Goal: Task Accomplishment & Management: Manage account settings

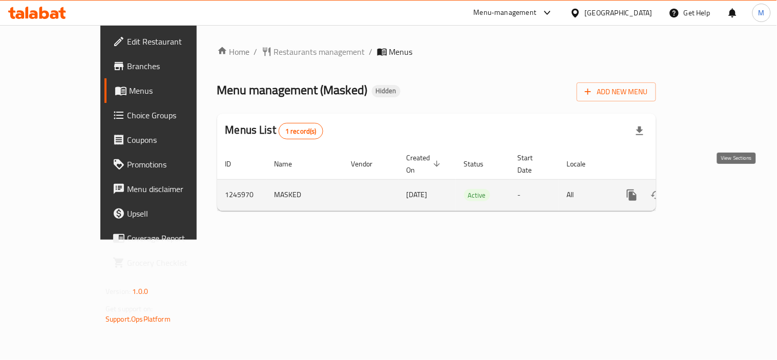
click at [712, 189] on icon "enhanced table" at bounding box center [706, 195] width 12 height 12
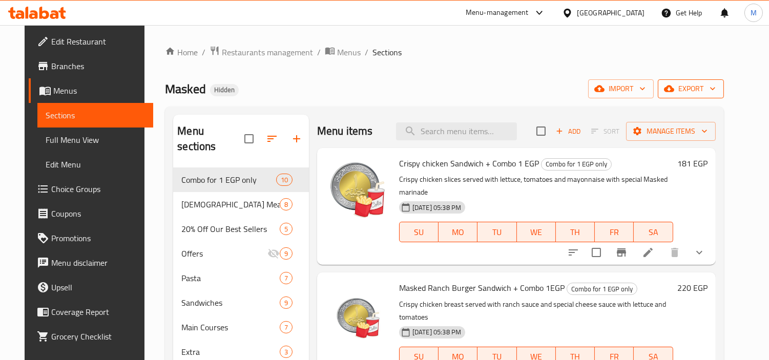
click at [715, 81] on button "export" at bounding box center [691, 88] width 66 height 19
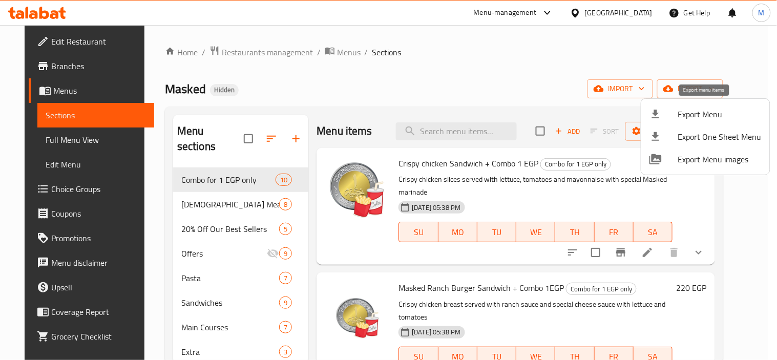
click at [706, 115] on span "Export Menu" at bounding box center [721, 114] width 84 height 12
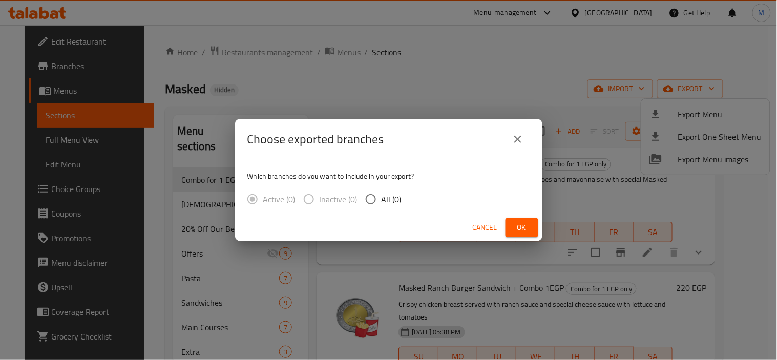
click at [523, 137] on icon "close" at bounding box center [518, 139] width 12 height 12
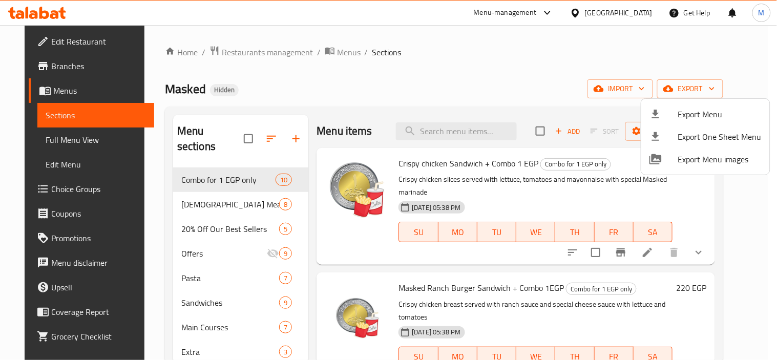
click at [498, 84] on div at bounding box center [388, 180] width 777 height 360
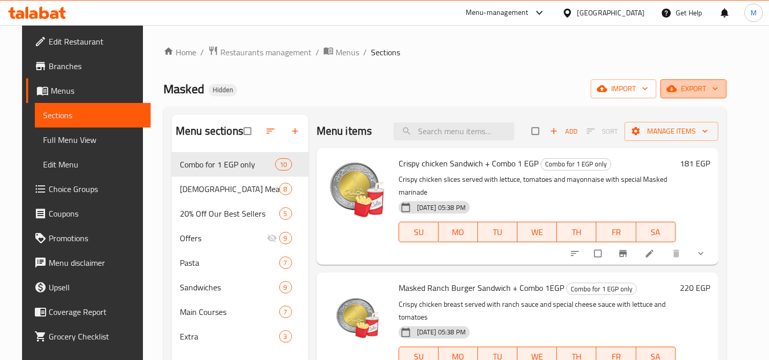
click at [711, 87] on span "export" at bounding box center [694, 89] width 50 height 13
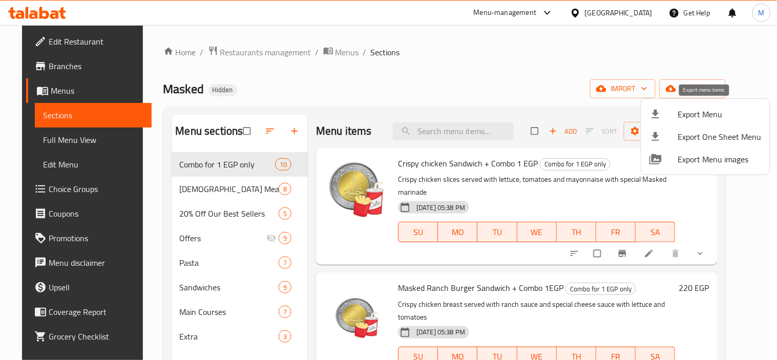
click at [695, 114] on span "Export Menu" at bounding box center [721, 114] width 84 height 12
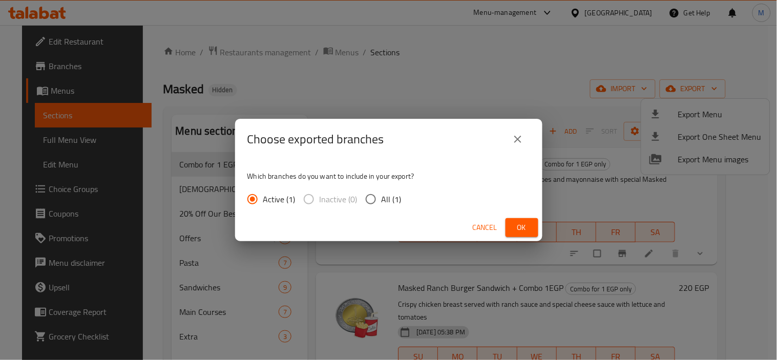
click at [367, 198] on input "All (1)" at bounding box center [371, 200] width 22 height 22
radio input "true"
click at [529, 223] on span "Ok" at bounding box center [522, 227] width 16 height 13
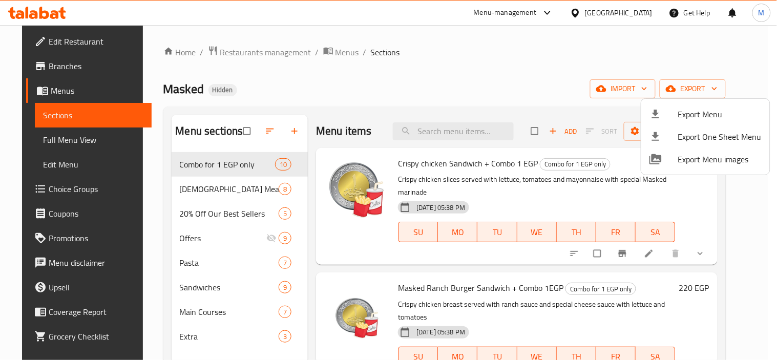
click at [437, 78] on div at bounding box center [388, 180] width 777 height 360
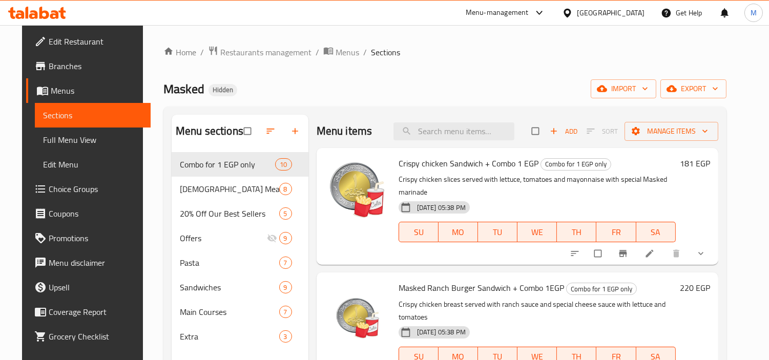
click at [317, 132] on h2 "Menu items" at bounding box center [345, 131] width 56 height 15
drag, startPoint x: 315, startPoint y: 132, endPoint x: 347, endPoint y: 136, distance: 32.0
click at [347, 136] on h2 "Menu items" at bounding box center [345, 131] width 56 height 15
click at [328, 127] on h2 "Menu items" at bounding box center [345, 131] width 56 height 15
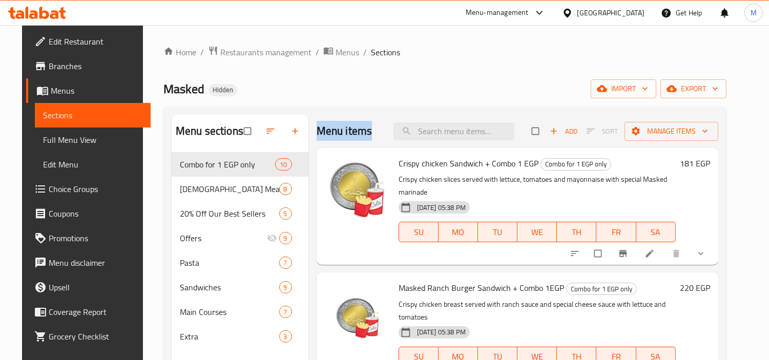
drag, startPoint x: 328, startPoint y: 127, endPoint x: 371, endPoint y: 130, distance: 42.1
click at [371, 130] on div "Menu items Add Sort Manage items" at bounding box center [518, 131] width 402 height 33
click at [324, 130] on h2 "Menu items" at bounding box center [345, 131] width 56 height 15
drag, startPoint x: 324, startPoint y: 130, endPoint x: 350, endPoint y: 132, distance: 25.7
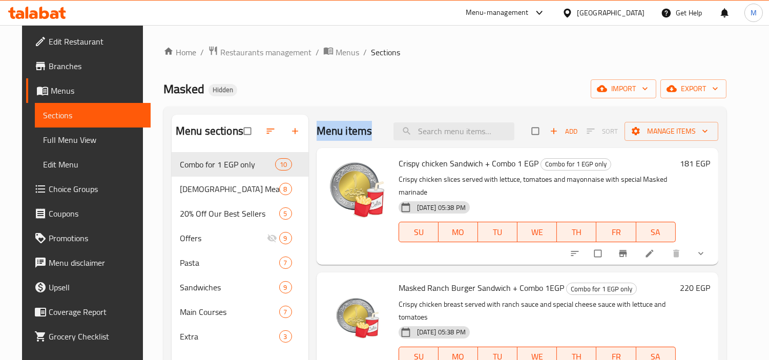
click at [350, 132] on h2 "Menu items" at bounding box center [345, 131] width 56 height 15
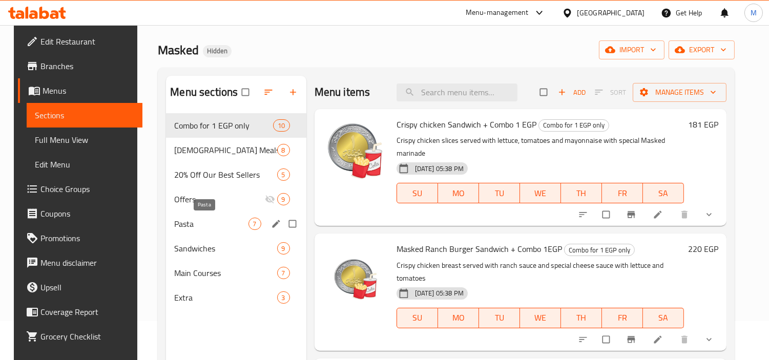
scroll to position [57, 0]
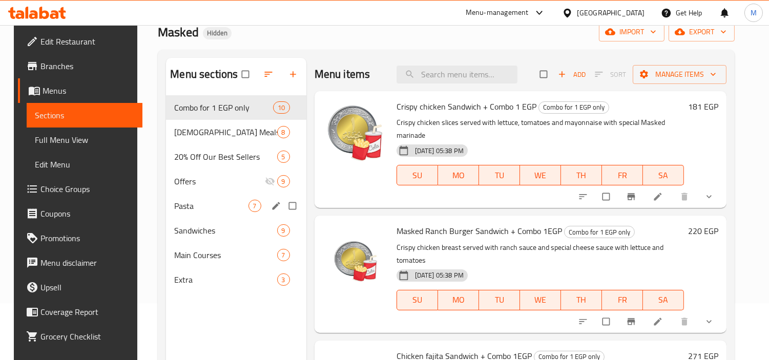
click at [201, 208] on span "Pasta" at bounding box center [211, 206] width 74 height 12
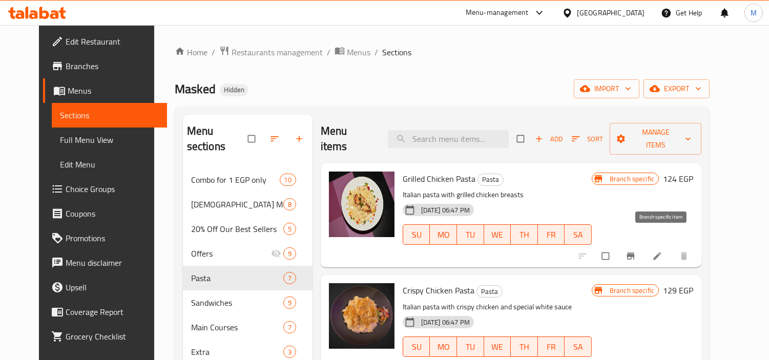
click at [635, 253] on icon "Branch-specific-item" at bounding box center [631, 256] width 8 height 7
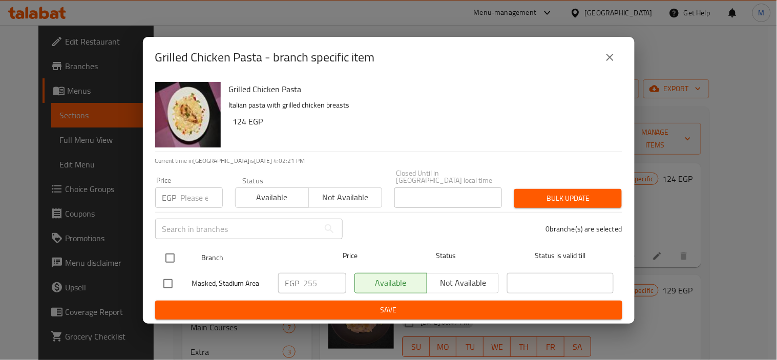
click at [166, 253] on input "checkbox" at bounding box center [170, 259] width 22 height 22
checkbox input "true"
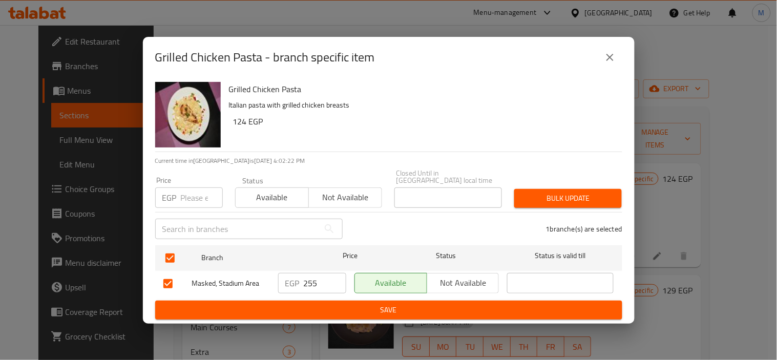
click at [192, 189] on input "number" at bounding box center [202, 198] width 42 height 20
type input "234"
click at [600, 194] on span "Bulk update" at bounding box center [568, 198] width 91 height 13
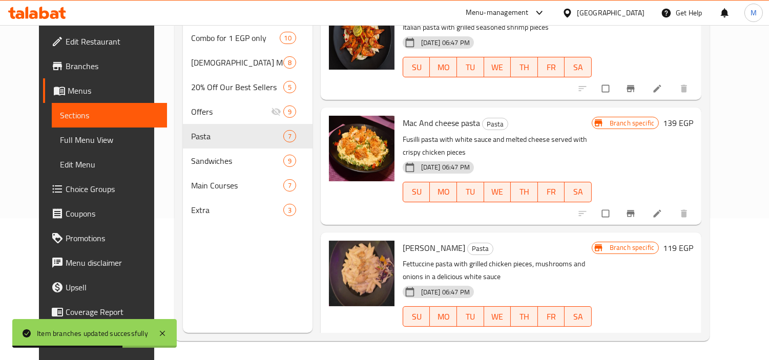
scroll to position [143, 0]
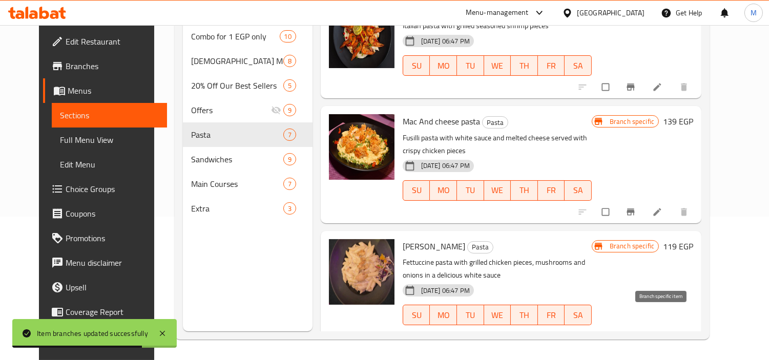
click at [635, 333] on icon "Branch-specific-item" at bounding box center [631, 336] width 8 height 7
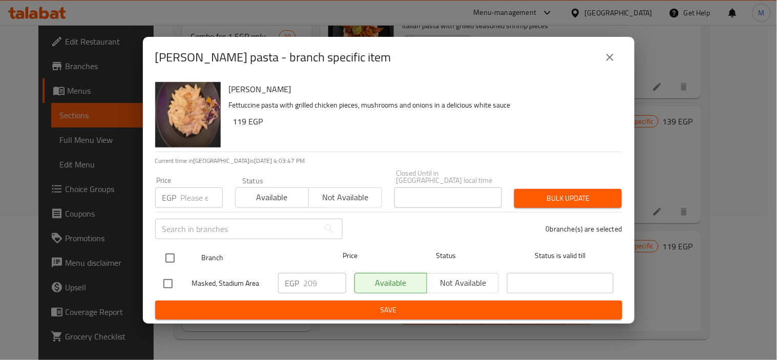
click at [168, 257] on input "checkbox" at bounding box center [170, 259] width 22 height 22
checkbox input "true"
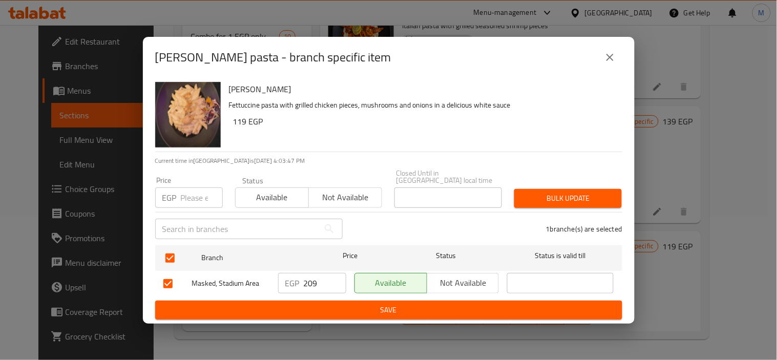
click at [183, 182] on div "Price EGP Price" at bounding box center [189, 192] width 68 height 31
click at [187, 189] on input "number" at bounding box center [202, 198] width 42 height 20
type input "229"
click at [607, 192] on span "Bulk update" at bounding box center [568, 198] width 91 height 13
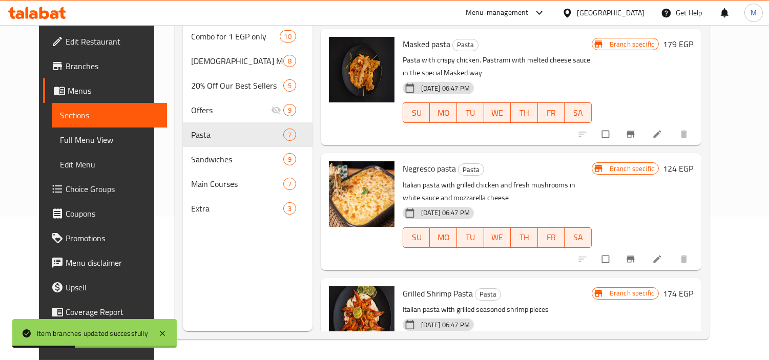
scroll to position [214, 0]
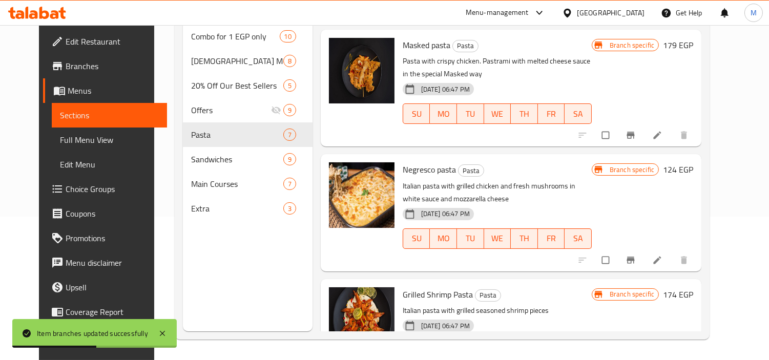
click at [636, 255] on icon "Branch-specific-item" at bounding box center [631, 260] width 10 height 10
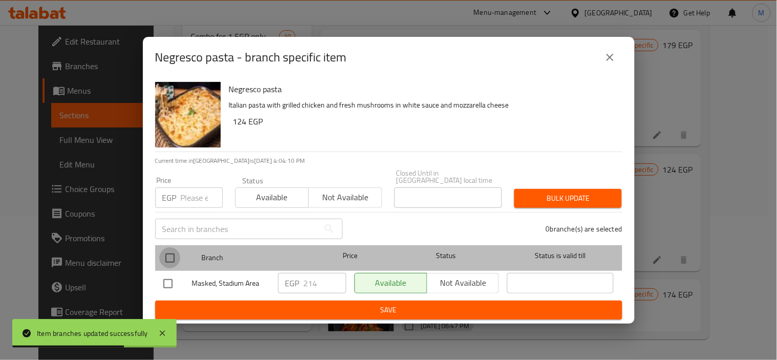
click at [167, 251] on input "checkbox" at bounding box center [170, 259] width 22 height 22
checkbox input "true"
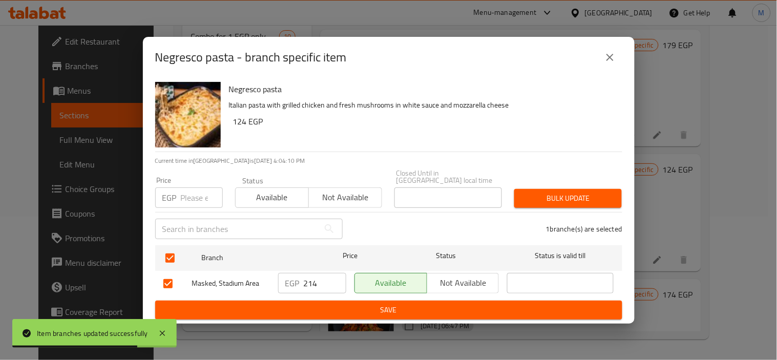
click at [180, 190] on div "EGP Price" at bounding box center [189, 198] width 68 height 20
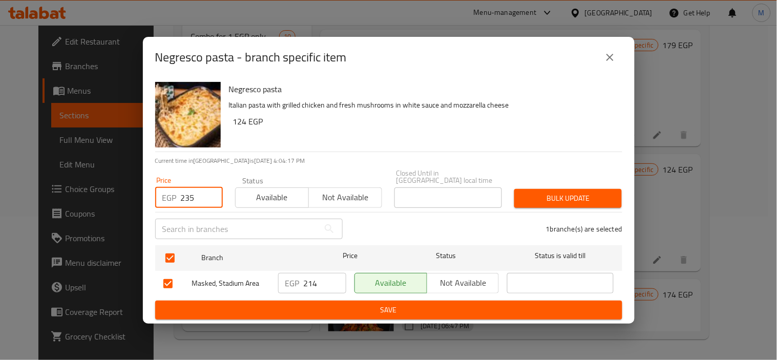
type input "235"
click at [581, 189] on button "Bulk update" at bounding box center [569, 198] width 108 height 19
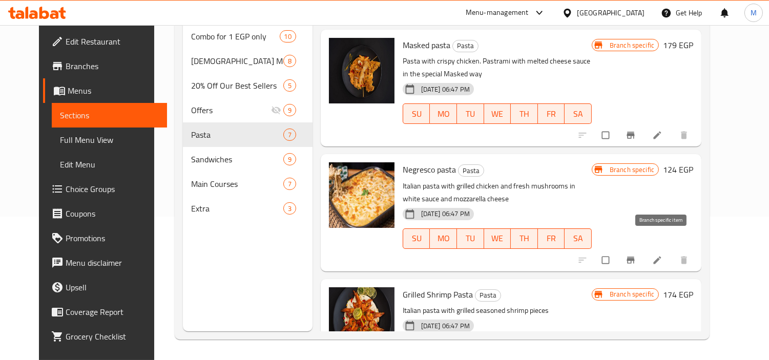
click at [635, 257] on icon "Branch-specific-item" at bounding box center [631, 260] width 8 height 7
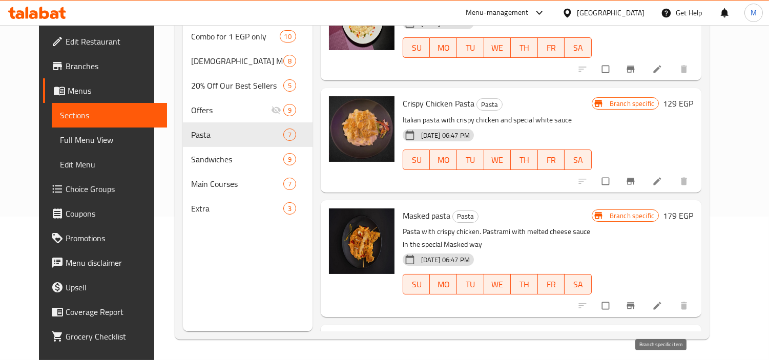
scroll to position [0, 0]
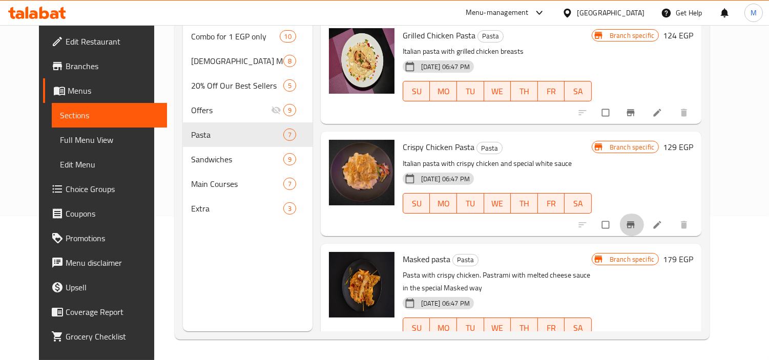
click at [635, 221] on icon "Branch-specific-item" at bounding box center [631, 224] width 8 height 7
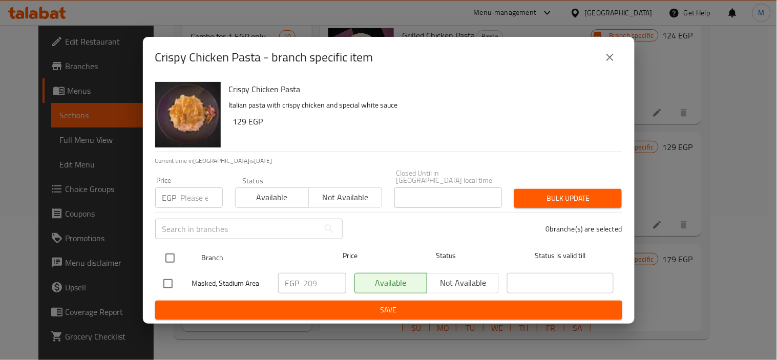
click at [168, 256] on input "checkbox" at bounding box center [170, 259] width 22 height 22
checkbox input "true"
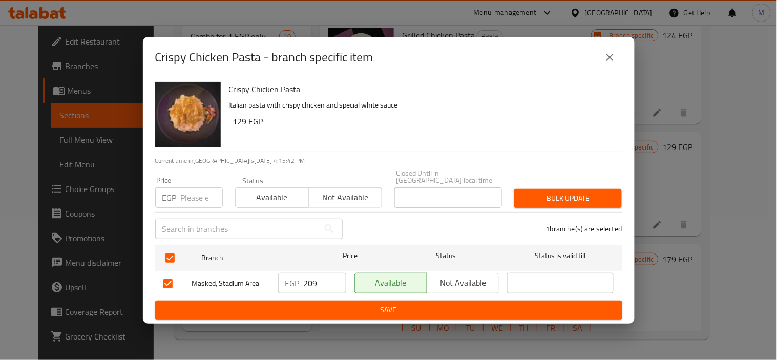
click at [181, 196] on input "number" at bounding box center [202, 198] width 42 height 20
type input "229"
click at [565, 203] on button "Bulk update" at bounding box center [569, 198] width 108 height 19
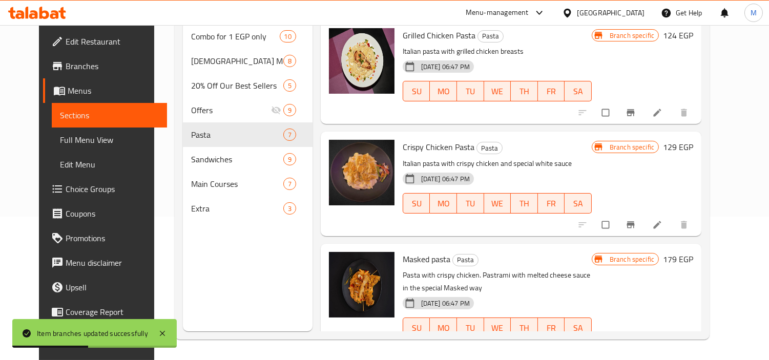
scroll to position [57, 0]
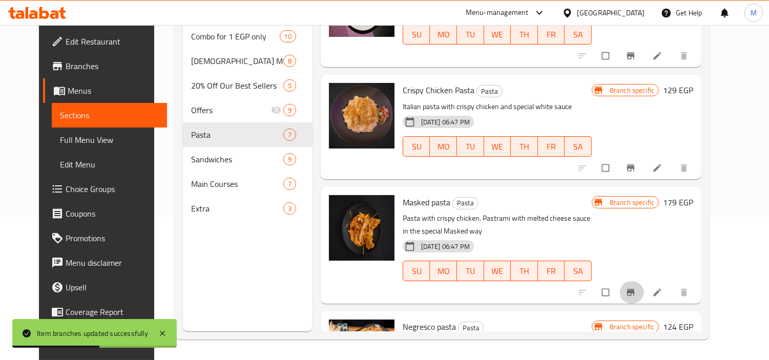
click at [635, 290] on icon "Branch-specific-item" at bounding box center [631, 293] width 8 height 7
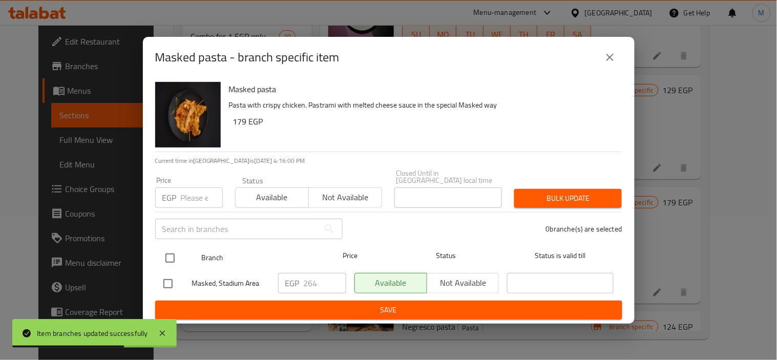
click at [173, 248] on input "checkbox" at bounding box center [170, 259] width 22 height 22
checkbox input "true"
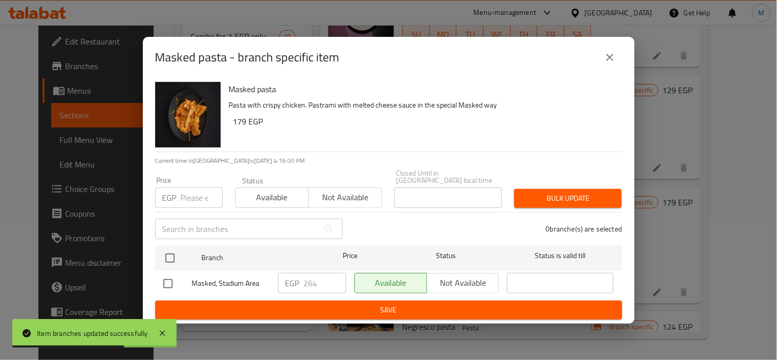
checkbox input "true"
click at [188, 193] on input "number" at bounding box center [202, 198] width 42 height 20
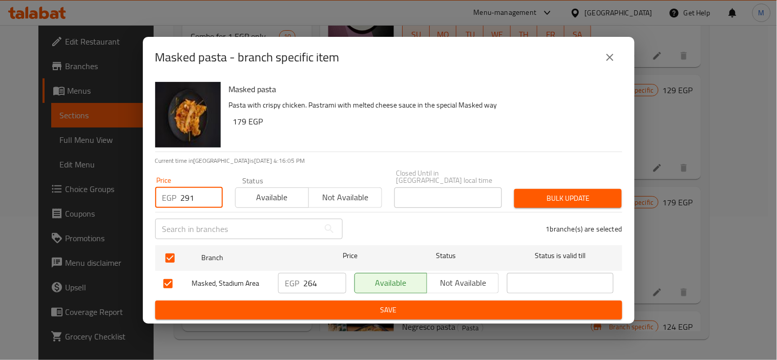
type input "291"
click at [590, 193] on span "Bulk update" at bounding box center [568, 198] width 91 height 13
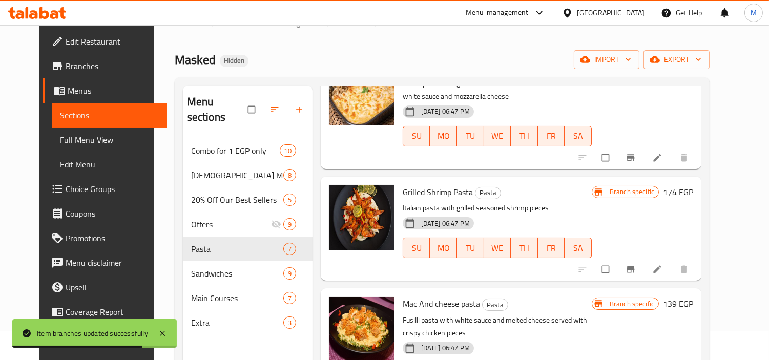
scroll to position [455, 0]
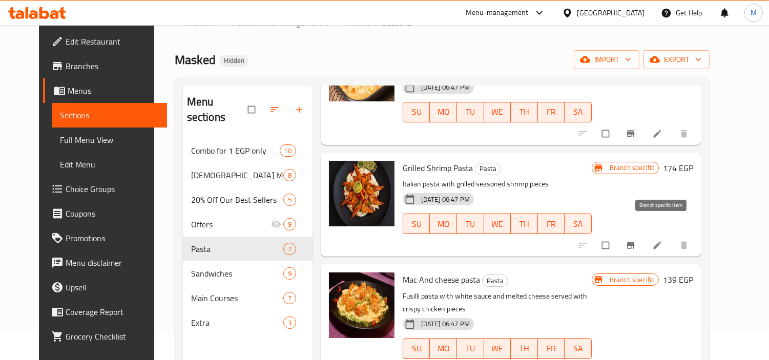
click at [636, 240] on icon "Branch-specific-item" at bounding box center [631, 245] width 10 height 10
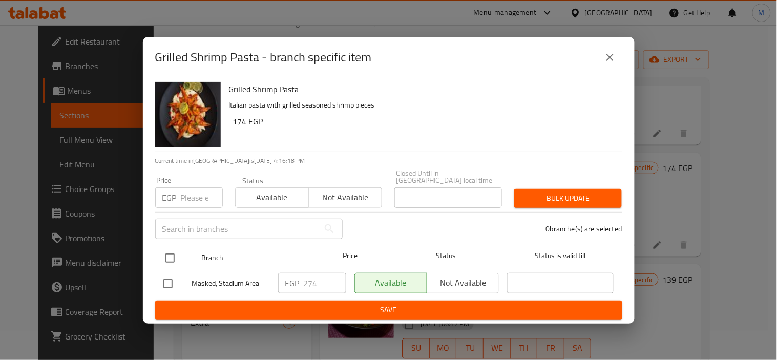
click at [168, 249] on input "checkbox" at bounding box center [170, 259] width 22 height 22
checkbox input "true"
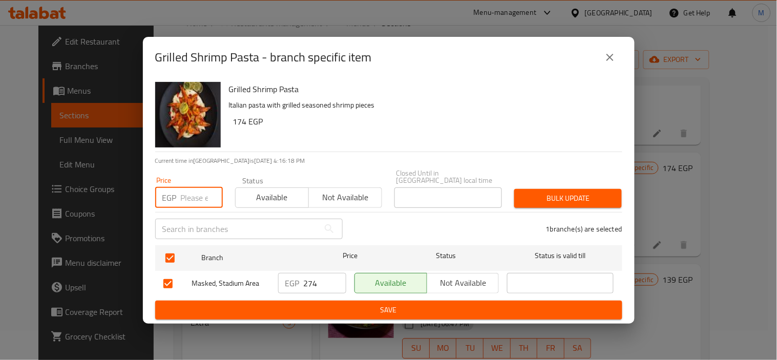
click at [189, 195] on input "number" at bounding box center [202, 198] width 42 height 20
type input "303"
click at [594, 192] on span "Bulk update" at bounding box center [568, 198] width 91 height 13
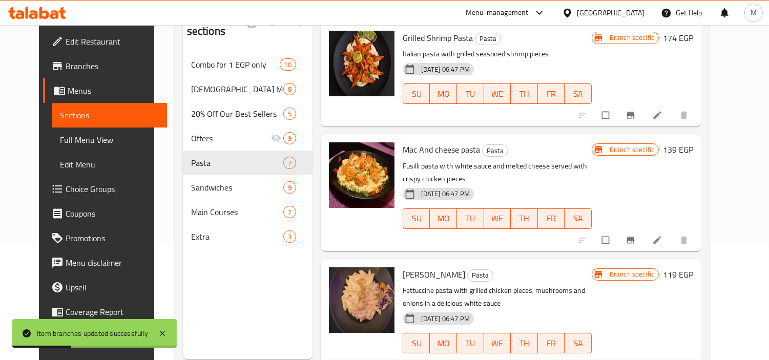
scroll to position [143, 0]
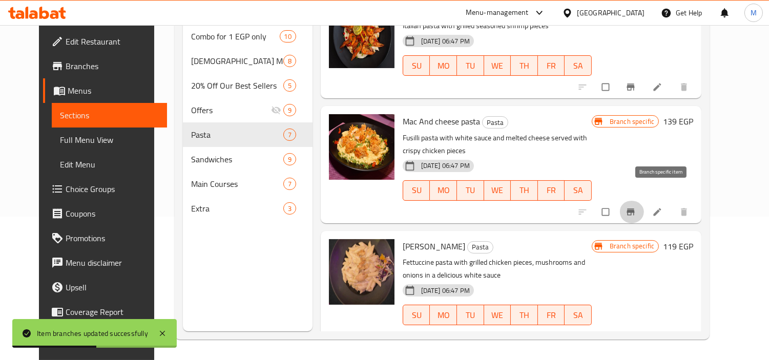
click at [636, 207] on icon "Branch-specific-item" at bounding box center [631, 212] width 10 height 10
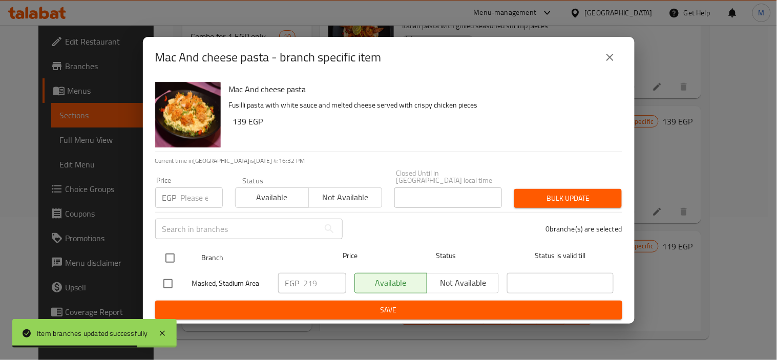
click at [165, 258] on input "checkbox" at bounding box center [170, 259] width 22 height 22
checkbox input "true"
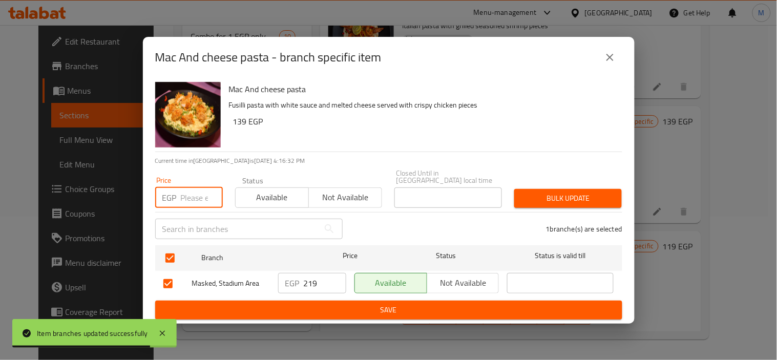
click at [182, 198] on input "number" at bounding box center [202, 198] width 42 height 20
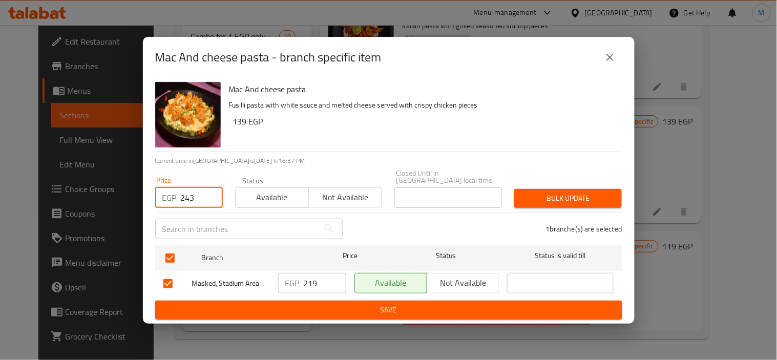
type input "243"
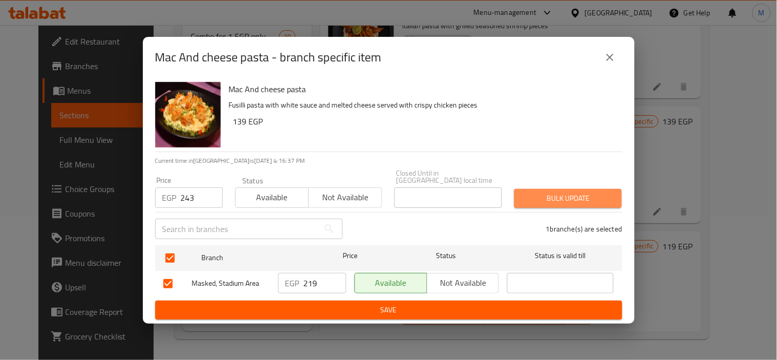
click at [547, 198] on span "Bulk update" at bounding box center [568, 198] width 91 height 13
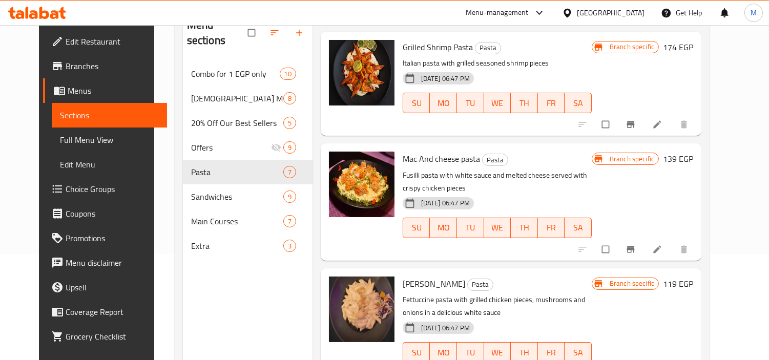
scroll to position [86, 0]
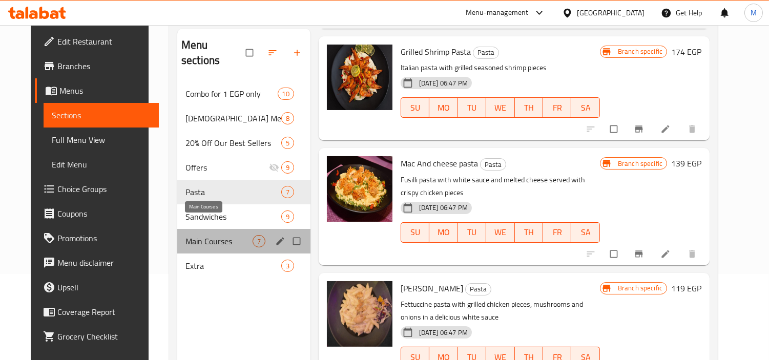
click at [207, 235] on span "Main Courses" at bounding box center [219, 241] width 67 height 12
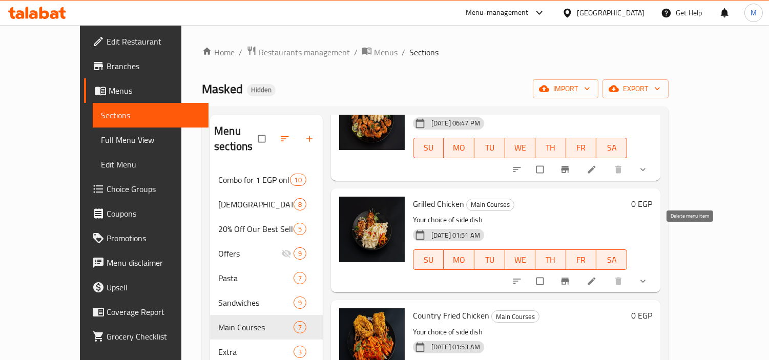
scroll to position [143, 0]
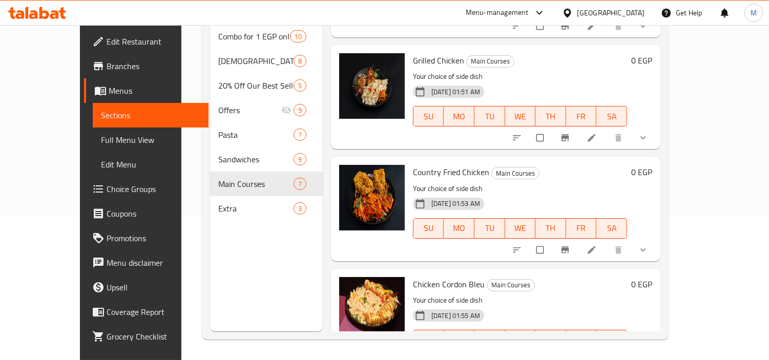
click at [650, 357] on span "show more" at bounding box center [644, 362] width 12 height 10
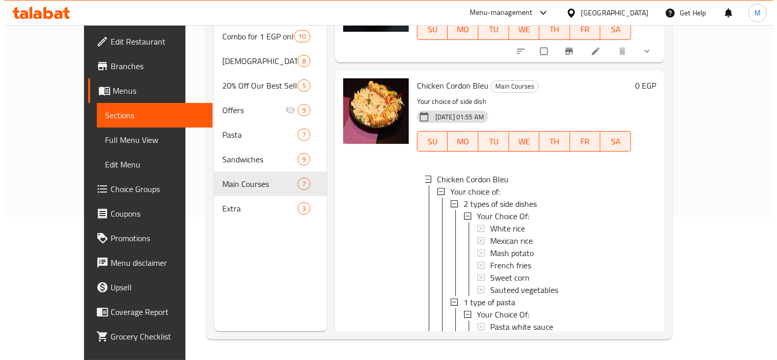
scroll to position [670, 0]
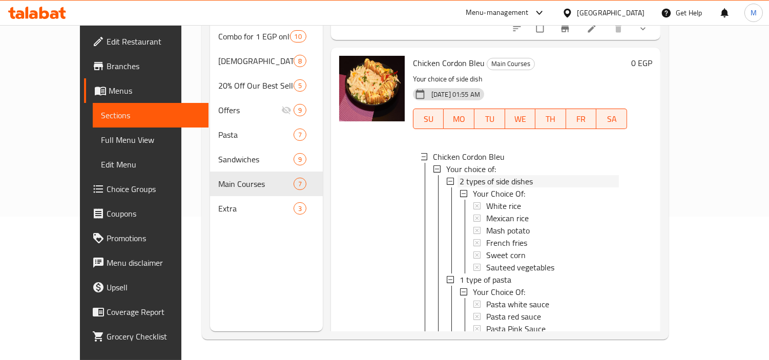
click at [482, 175] on span "2 types of side dishes" at bounding box center [496, 181] width 73 height 12
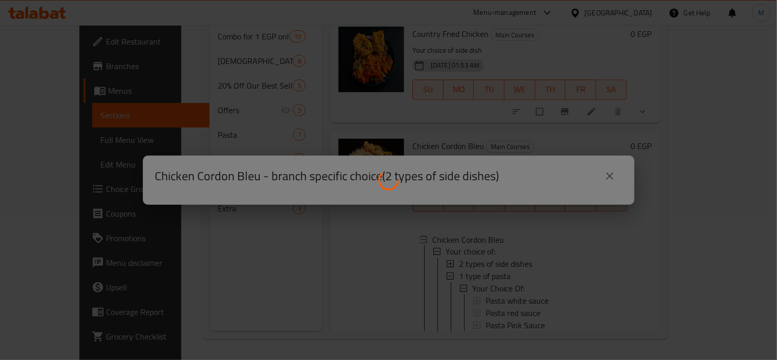
scroll to position [584, 0]
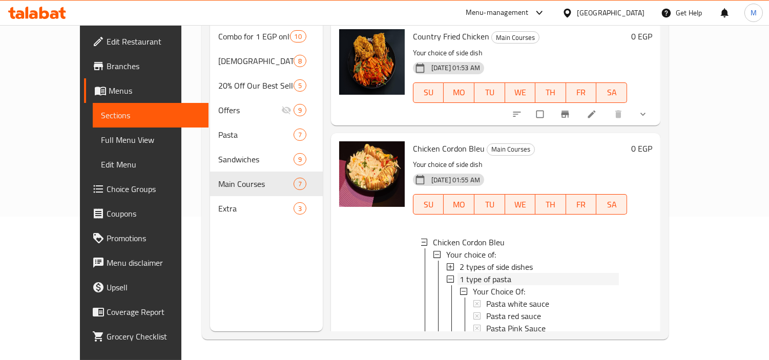
click at [488, 273] on span "1 type of pasta" at bounding box center [486, 279] width 52 height 12
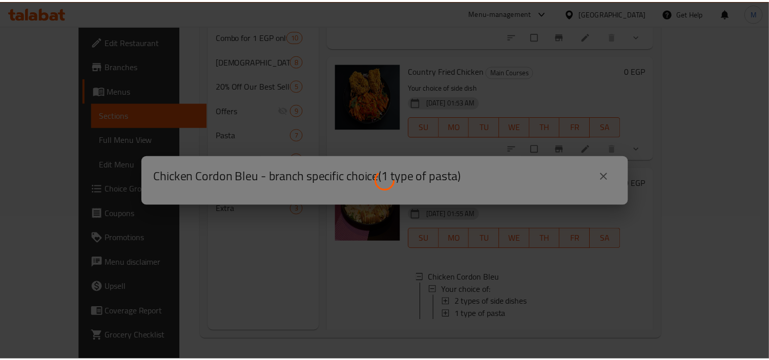
scroll to position [535, 0]
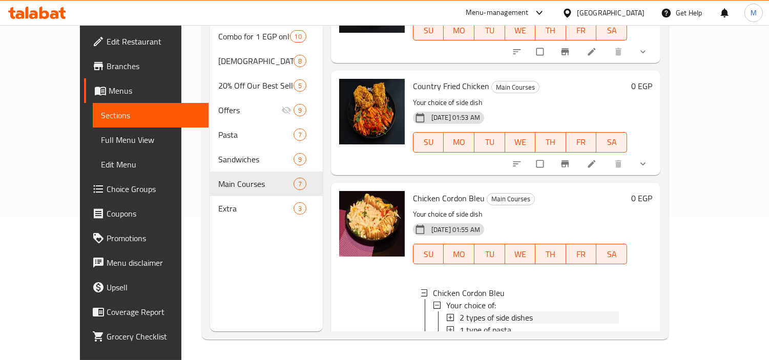
click at [511, 312] on span "2 types of side dishes" at bounding box center [496, 318] width 73 height 12
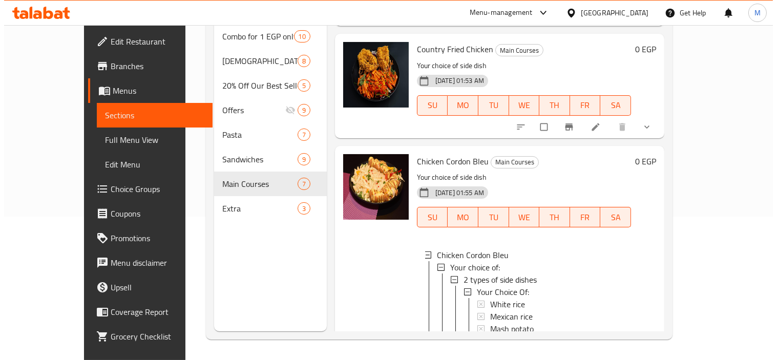
scroll to position [621, 0]
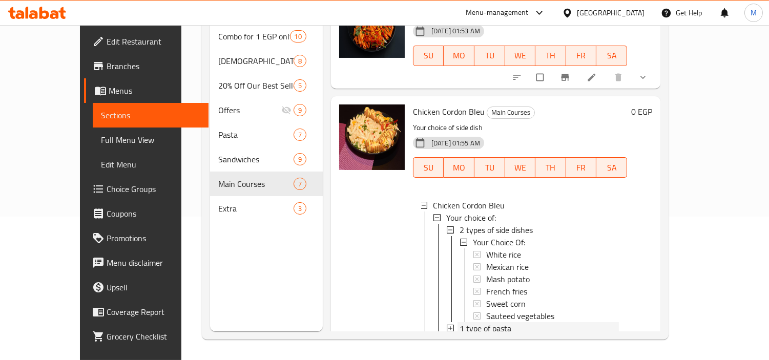
click at [484, 322] on span "1 type of pasta" at bounding box center [486, 328] width 52 height 12
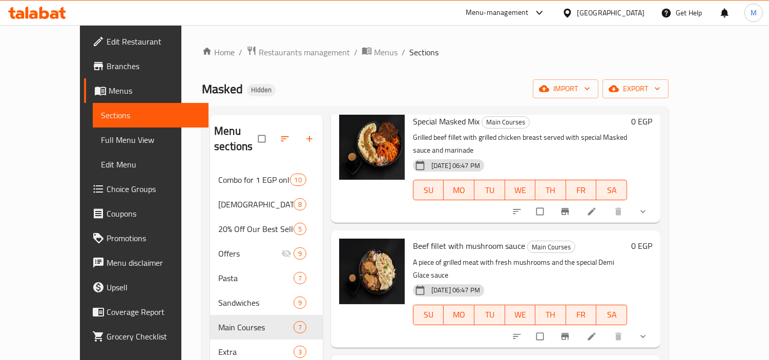
scroll to position [0, 0]
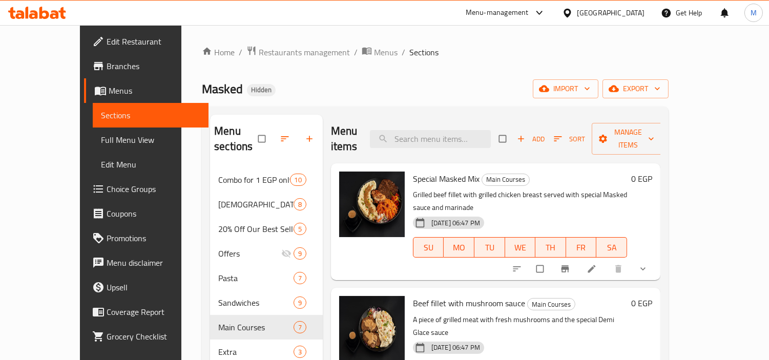
click at [409, 51] on span "Sections" at bounding box center [423, 52] width 29 height 12
click at [467, 44] on div "Home / Restaurants management / Menus / Sections Masked Hidden import export Me…" at bounding box center [435, 264] width 508 height 479
click at [409, 55] on span "Sections" at bounding box center [423, 52] width 29 height 12
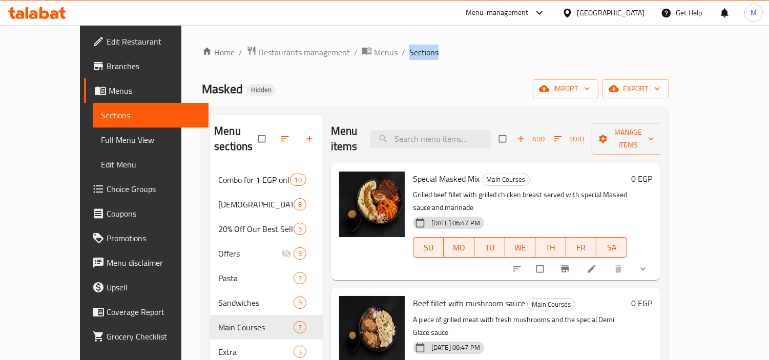
click at [410, 57] on ol "Home / Restaurants management / Menus / Sections" at bounding box center [435, 52] width 467 height 13
drag, startPoint x: 151, startPoint y: 90, endPoint x: 183, endPoint y: 92, distance: 32.4
click at [202, 92] on span "Masked" at bounding box center [222, 88] width 41 height 23
click at [482, 174] on span "Main Courses" at bounding box center [505, 180] width 47 height 12
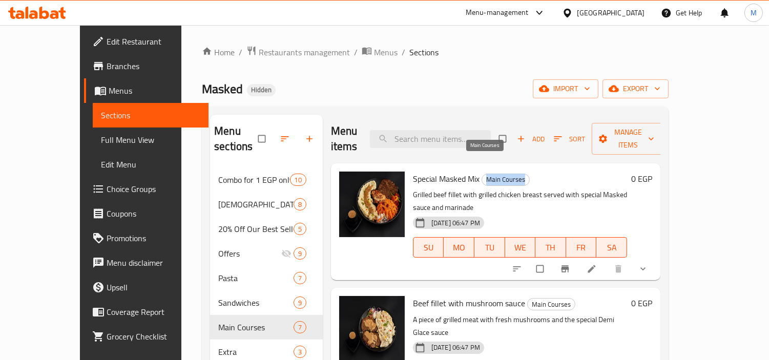
drag, startPoint x: 478, startPoint y: 163, endPoint x: 506, endPoint y: 164, distance: 27.7
click at [506, 174] on span "Main Courses" at bounding box center [505, 180] width 47 height 12
click at [409, 54] on span "Sections" at bounding box center [423, 52] width 29 height 12
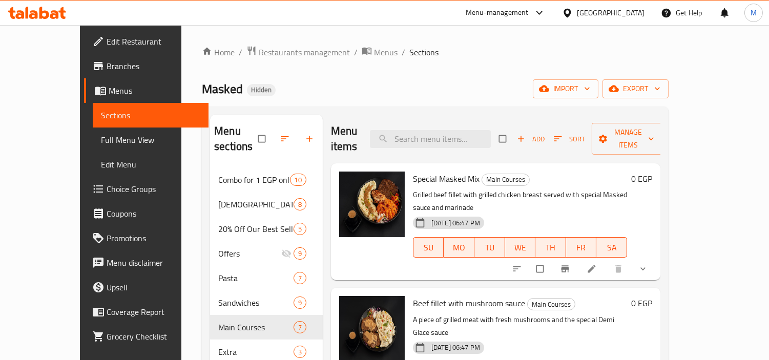
click at [427, 60] on div "Home / Restaurants management / Menus / Sections Masked Hidden import export Me…" at bounding box center [435, 265] width 467 height 438
click at [409, 53] on span "Sections" at bounding box center [423, 52] width 29 height 12
click at [457, 52] on ol "Home / Restaurants management / Menus / Sections" at bounding box center [435, 52] width 467 height 13
drag, startPoint x: 314, startPoint y: 130, endPoint x: 364, endPoint y: 132, distance: 50.2
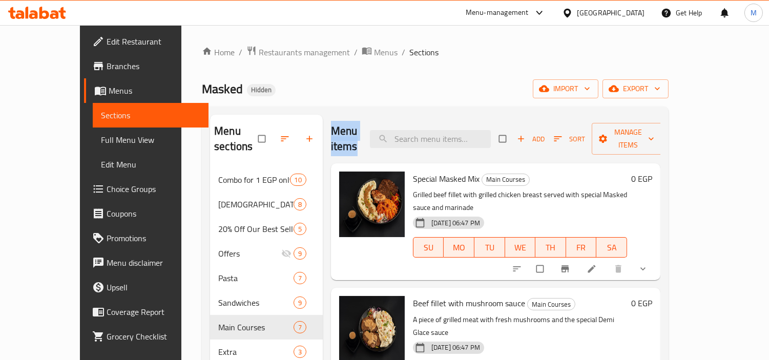
click at [358, 132] on h2 "Menu items" at bounding box center [344, 139] width 27 height 31
click at [409, 49] on span "Sections" at bounding box center [423, 52] width 29 height 12
click at [415, 53] on ol "Home / Restaurants management / Menus / Sections" at bounding box center [435, 52] width 467 height 13
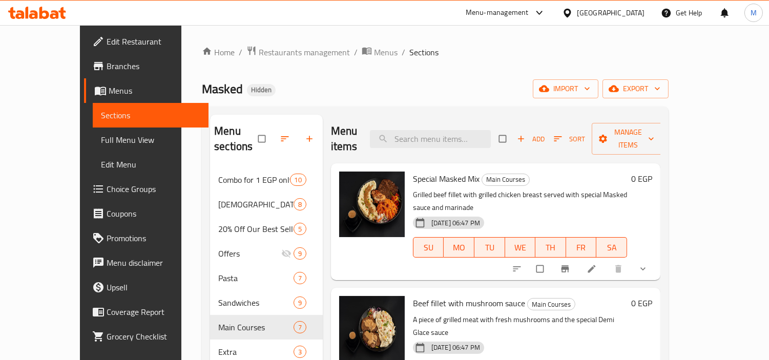
click at [409, 53] on span "Sections" at bounding box center [423, 52] width 29 height 12
click at [430, 59] on div "Home / Restaurants management / Menus / Sections Masked Hidden import export Me…" at bounding box center [435, 265] width 467 height 438
click at [480, 137] on input "search" at bounding box center [430, 139] width 121 height 18
click at [482, 92] on div "Masked Hidden import export" at bounding box center [435, 88] width 467 height 19
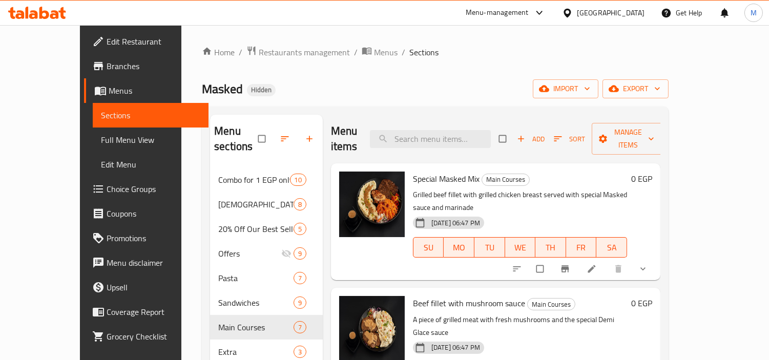
click at [331, 129] on h2 "Menu items" at bounding box center [344, 139] width 27 height 31
drag, startPoint x: 319, startPoint y: 129, endPoint x: 346, endPoint y: 129, distance: 26.6
click at [346, 129] on h2 "Menu items" at bounding box center [344, 139] width 27 height 31
click at [371, 127] on div "Menu items Add Sort Manage items" at bounding box center [496, 139] width 330 height 49
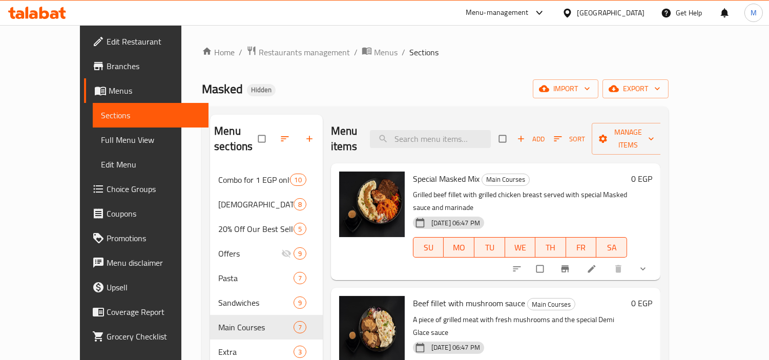
click at [331, 132] on h2 "Menu items" at bounding box center [344, 139] width 27 height 31
drag, startPoint x: 324, startPoint y: 132, endPoint x: 358, endPoint y: 133, distance: 33.8
click at [358, 133] on h2 "Menu items" at bounding box center [344, 139] width 27 height 31
click at [202, 90] on span "Masked" at bounding box center [222, 88] width 41 height 23
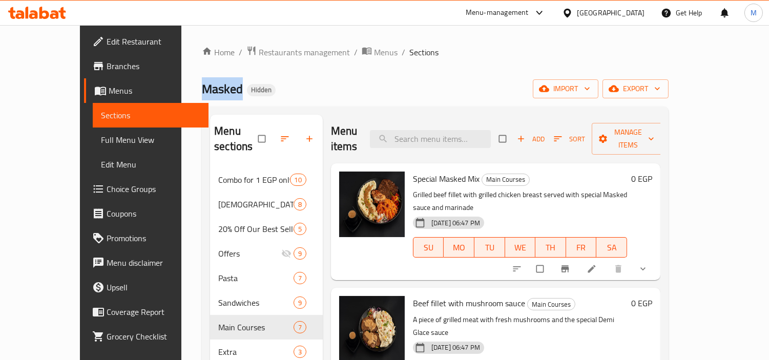
click at [202, 90] on span "Masked" at bounding box center [222, 88] width 41 height 23
click at [202, 103] on div "Home / Restaurants management / Menus / Sections Masked Hidden import export Me…" at bounding box center [435, 265] width 467 height 438
click at [409, 54] on span "Sections" at bounding box center [423, 52] width 29 height 12
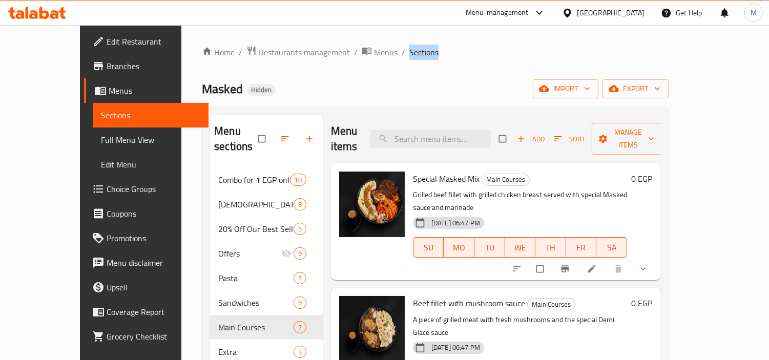
click at [401, 58] on ol "Home / Restaurants management / Menus / Sections" at bounding box center [435, 52] width 467 height 13
click at [403, 52] on ol "Home / Restaurants management / Menus / Sections" at bounding box center [435, 52] width 467 height 13
click at [331, 127] on h2 "Menu items" at bounding box center [344, 139] width 27 height 31
drag, startPoint x: 330, startPoint y: 127, endPoint x: 362, endPoint y: 128, distance: 31.8
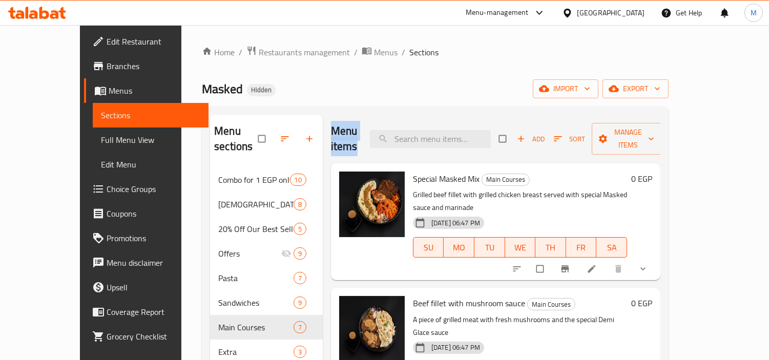
click at [358, 128] on h2 "Menu items" at bounding box center [344, 139] width 27 height 31
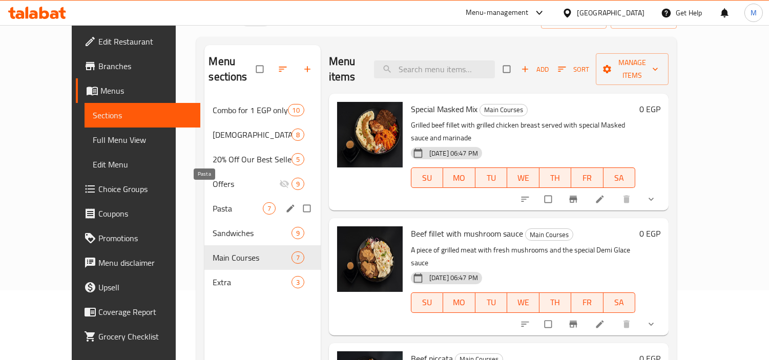
scroll to position [57, 0]
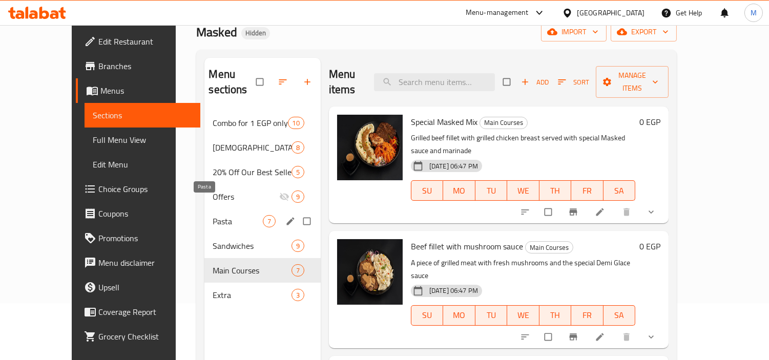
click at [213, 215] on span "Pasta" at bounding box center [238, 221] width 50 height 12
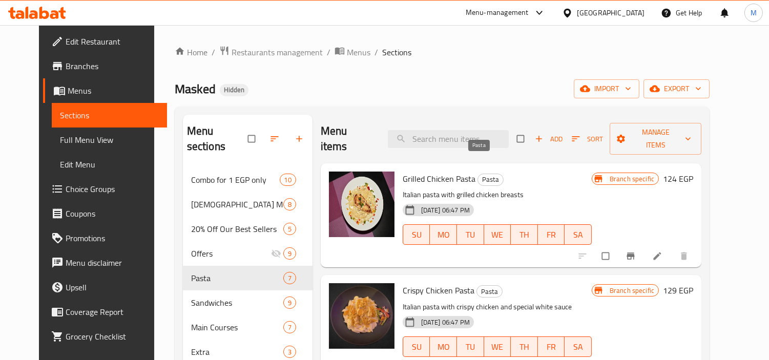
click at [480, 174] on span "Pasta" at bounding box center [490, 180] width 25 height 12
copy span "Pasta"
click at [702, 87] on span "export" at bounding box center [677, 89] width 50 height 13
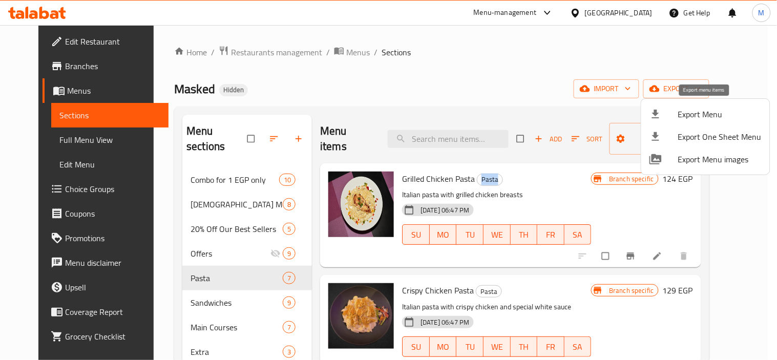
click at [689, 112] on span "Export Menu" at bounding box center [721, 114] width 84 height 12
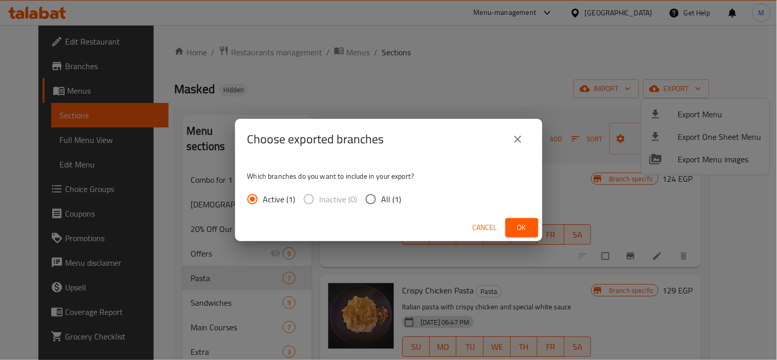
click at [371, 196] on input "All (1)" at bounding box center [371, 200] width 22 height 22
radio input "true"
click at [532, 226] on button "Ok" at bounding box center [522, 227] width 33 height 19
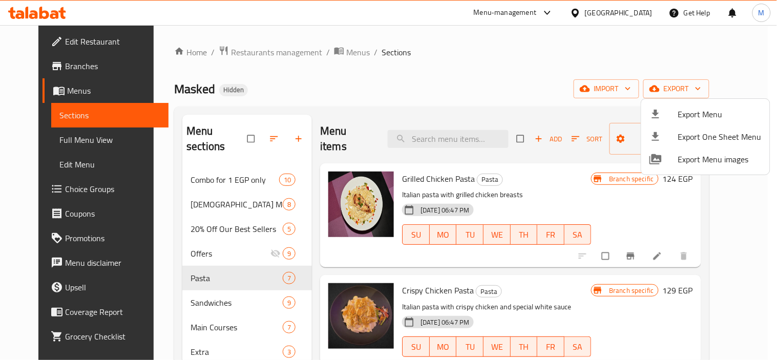
click at [367, 79] on div at bounding box center [388, 180] width 777 height 360
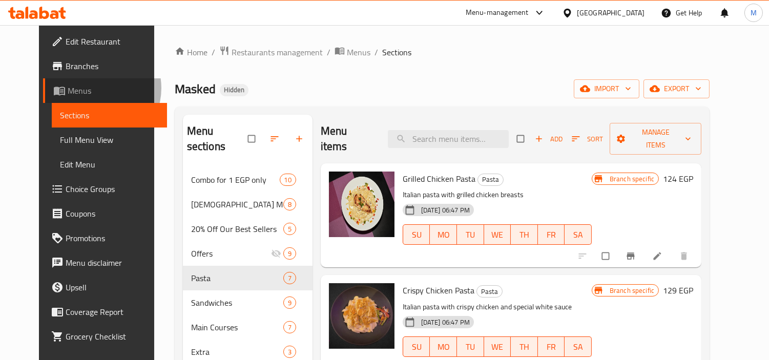
click at [68, 88] on span "Menus" at bounding box center [114, 91] width 92 height 12
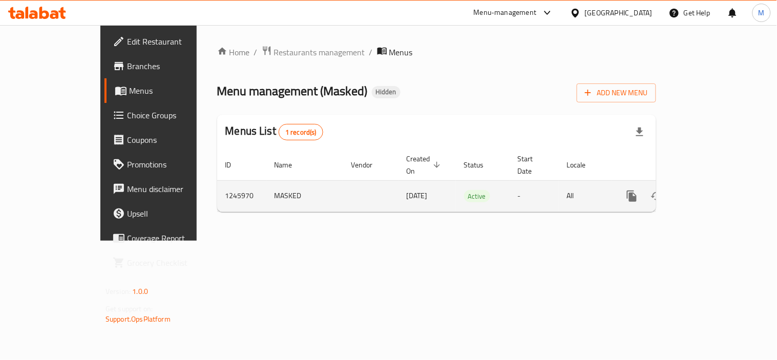
click at [217, 184] on td "1245970" at bounding box center [241, 195] width 49 height 31
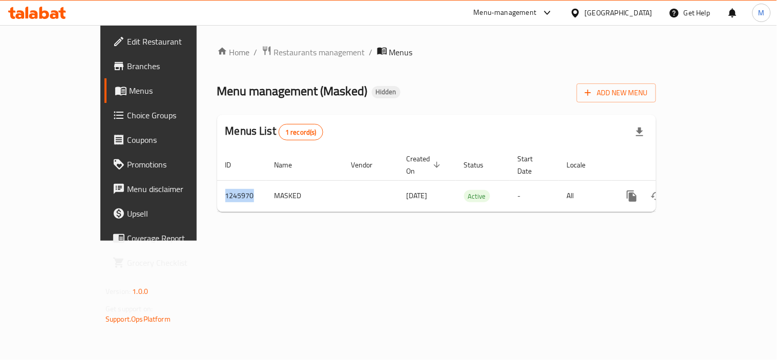
copy td "1245970"
click at [353, 241] on div "Home / Restaurants management / Menus Menu management ( Masked ) Hidden Add New…" at bounding box center [437, 133] width 480 height 216
